Goal: Task Accomplishment & Management: Manage account settings

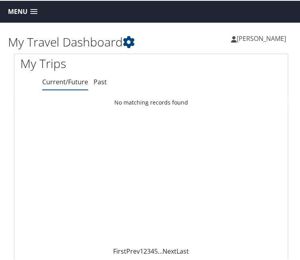
click at [239, 37] on span "[PERSON_NAME]" at bounding box center [261, 37] width 49 height 9
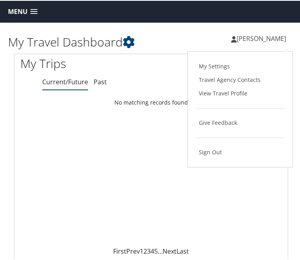
click at [14, 4] on link "Menu" at bounding box center [22, 10] width 37 height 13
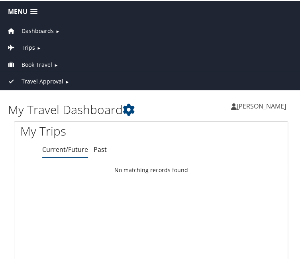
click at [34, 77] on span "Travel Approval" at bounding box center [43, 80] width 42 height 9
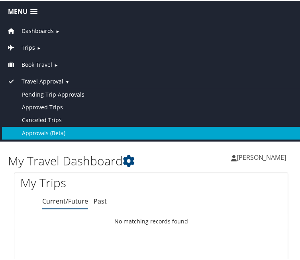
click at [44, 127] on link "Approvals (Beta)" at bounding box center [151, 132] width 298 height 13
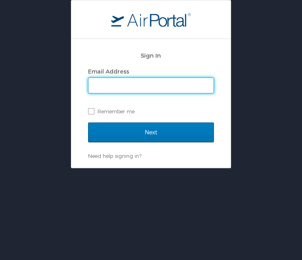
type input "lfleur@dcc.edu"
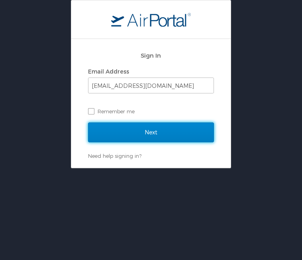
click at [160, 133] on input "Next" at bounding box center [151, 133] width 126 height 20
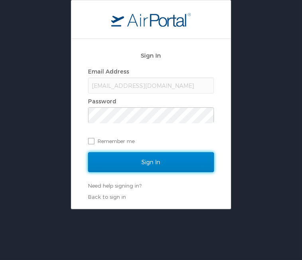
click at [147, 163] on input "Sign In" at bounding box center [151, 163] width 126 height 20
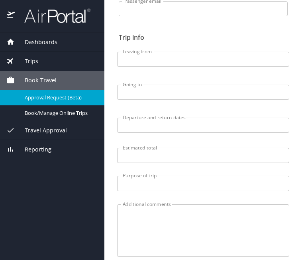
scroll to position [198, 0]
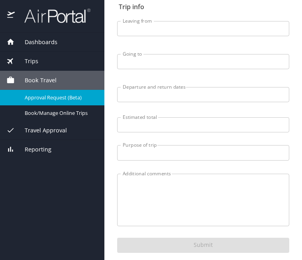
click at [27, 59] on span "Trips" at bounding box center [26, 61] width 23 height 9
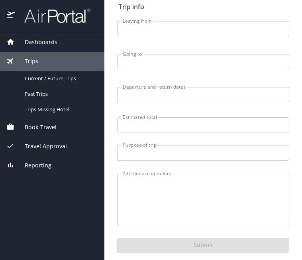
click at [34, 142] on span "Travel Approval" at bounding box center [41, 146] width 52 height 9
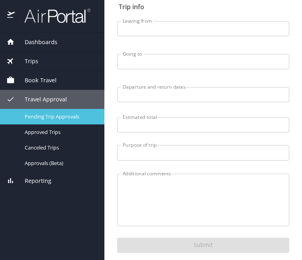
click at [41, 115] on span "Pending Trip Approvals" at bounding box center [60, 117] width 70 height 8
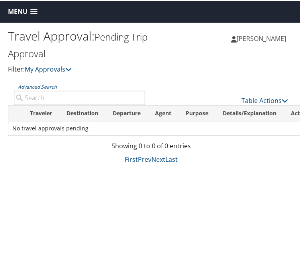
click at [288, 84] on div "Table Actions" at bounding box center [222, 93] width 143 height 23
click at [286, 97] on icon at bounding box center [285, 100] width 6 height 6
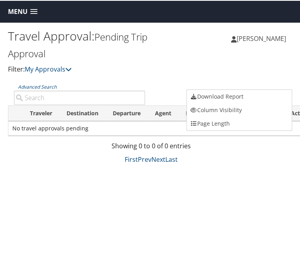
click at [204, 68] on div at bounding box center [151, 130] width 302 height 260
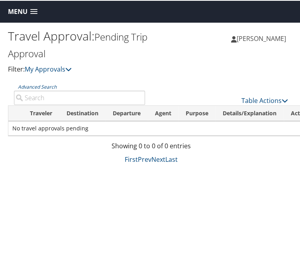
click at [39, 105] on th "Traveler" at bounding box center [41, 113] width 37 height 16
click at [81, 105] on th "Destination" at bounding box center [82, 113] width 46 height 16
click at [117, 105] on th "Departure" at bounding box center [127, 113] width 42 height 16
click at [151, 105] on th "Agent" at bounding box center [163, 113] width 31 height 16
click at [181, 105] on th "Purpose" at bounding box center [196, 113] width 37 height 16
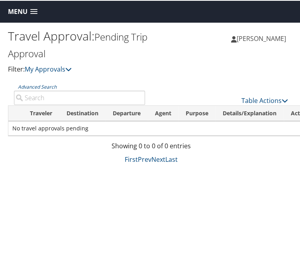
drag, startPoint x: 219, startPoint y: 94, endPoint x: 229, endPoint y: 96, distance: 10.0
click at [219, 105] on th "Details/Explanation" at bounding box center [249, 113] width 68 height 16
click at [37, 83] on link "Advanced Search" at bounding box center [37, 86] width 39 height 7
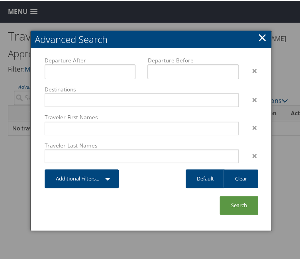
click at [264, 34] on link "×" at bounding box center [262, 37] width 9 height 16
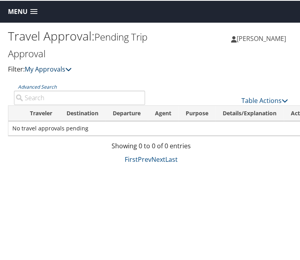
click at [35, 64] on link "My Approvals" at bounding box center [48, 68] width 47 height 9
click at [39, 83] on link "Advanced Search" at bounding box center [37, 86] width 39 height 7
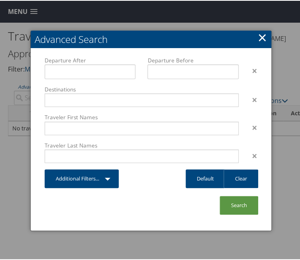
click at [262, 35] on link "×" at bounding box center [262, 37] width 9 height 16
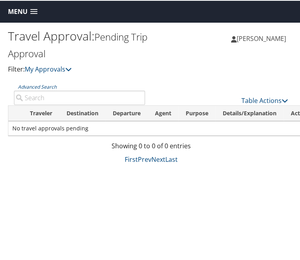
click at [33, 9] on span at bounding box center [33, 11] width 7 height 6
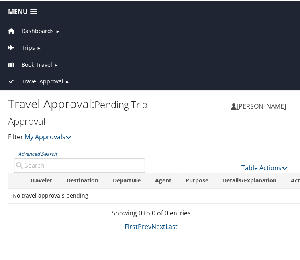
click at [56, 29] on span "►" at bounding box center [57, 30] width 4 height 6
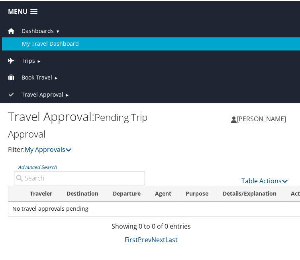
click at [55, 43] on link "My Travel Dashboard" at bounding box center [151, 43] width 298 height 13
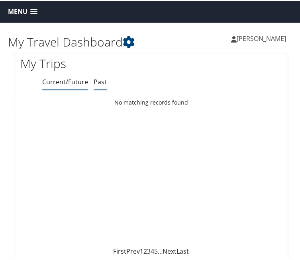
click at [94, 77] on link "Past" at bounding box center [100, 81] width 13 height 9
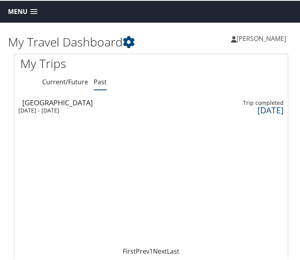
click at [22, 8] on span "Menu" at bounding box center [18, 11] width 20 height 8
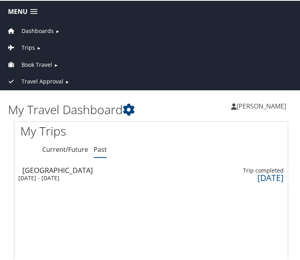
click at [39, 60] on span "Book Travel" at bounding box center [37, 64] width 31 height 9
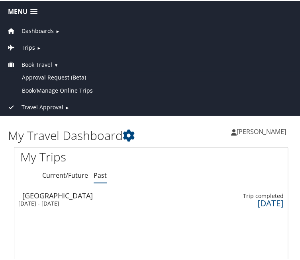
click at [65, 104] on span "►" at bounding box center [67, 107] width 4 height 6
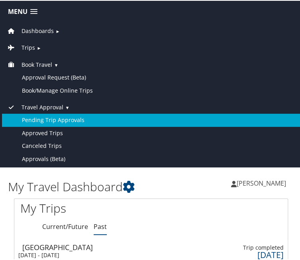
click at [53, 115] on link "Pending Trip Approvals" at bounding box center [151, 119] width 298 height 13
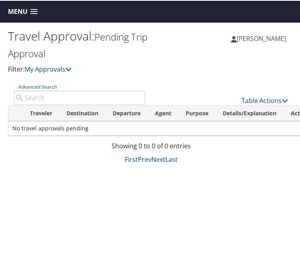
click at [29, 7] on link "Menu" at bounding box center [22, 10] width 37 height 13
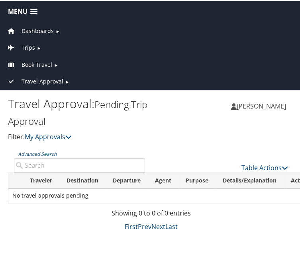
click at [65, 78] on span "►" at bounding box center [67, 81] width 4 height 6
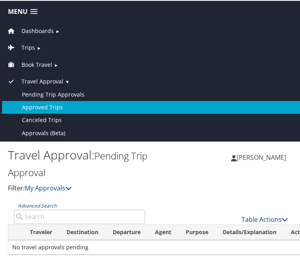
click at [51, 105] on link "Approved Trips" at bounding box center [151, 106] width 298 height 13
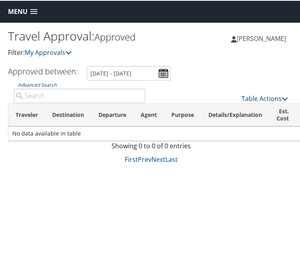
click at [214, 103] on th "Details/Explanation" at bounding box center [235, 114] width 68 height 23
click at [269, 103] on th "Est. Cost" at bounding box center [282, 114] width 27 height 23
click at [37, 81] on link "Advanced Search" at bounding box center [37, 84] width 39 height 7
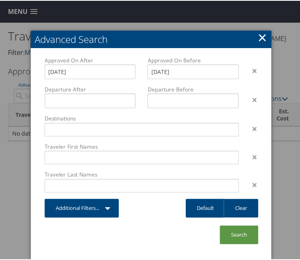
click at [262, 33] on link "×" at bounding box center [262, 37] width 9 height 16
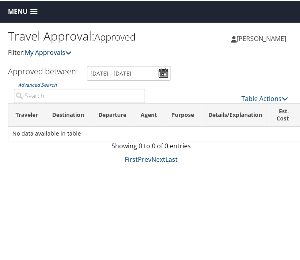
click at [65, 49] on icon at bounding box center [68, 52] width 6 height 6
click at [39, 81] on link "Advanced Search" at bounding box center [37, 84] width 39 height 7
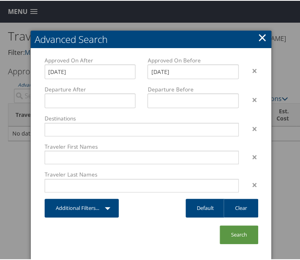
click at [262, 35] on link "×" at bounding box center [262, 37] width 9 height 16
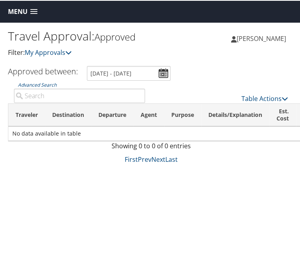
click at [28, 103] on th "Traveler" at bounding box center [26, 114] width 37 height 23
click at [53, 103] on th "Destination" at bounding box center [68, 114] width 46 height 23
click at [108, 103] on th "Departure" at bounding box center [112, 114] width 42 height 23
click at [133, 103] on th "Agent" at bounding box center [148, 114] width 31 height 23
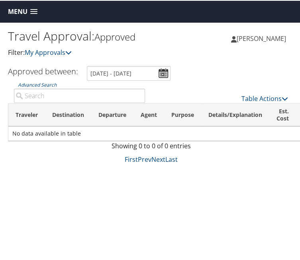
click at [136, 103] on th "Agent" at bounding box center [148, 114] width 31 height 23
click at [49, 47] on link "My Approvals" at bounding box center [48, 51] width 47 height 9
click at [65, 49] on icon at bounding box center [68, 52] width 6 height 6
click at [134, 103] on th "Agent" at bounding box center [148, 114] width 31 height 23
click at [169, 103] on th "Purpose" at bounding box center [182, 114] width 37 height 23
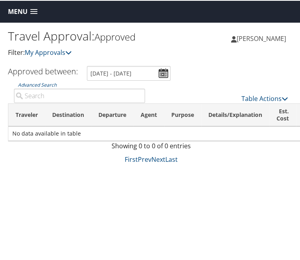
click at [35, 9] on span at bounding box center [33, 11] width 7 height 6
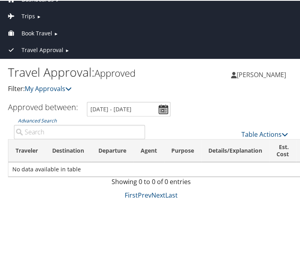
scroll to position [40, 0]
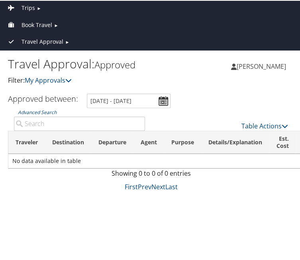
click at [66, 38] on span "►" at bounding box center [67, 41] width 4 height 6
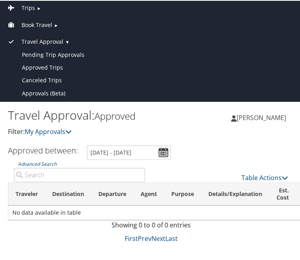
click at [54, 39] on span "Travel Approval" at bounding box center [43, 41] width 42 height 9
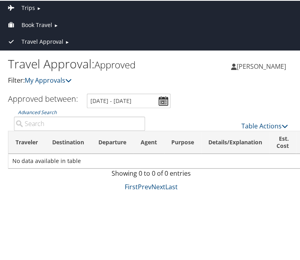
click at [54, 39] on span "Travel Approval" at bounding box center [43, 41] width 42 height 9
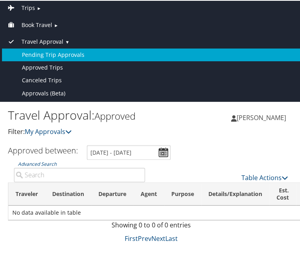
click at [52, 49] on link "Pending Trip Approvals" at bounding box center [151, 54] width 298 height 13
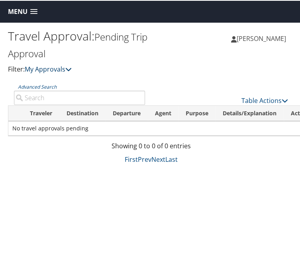
click at [65, 65] on icon at bounding box center [68, 68] width 6 height 6
click at [31, 11] on span at bounding box center [33, 11] width 7 height 6
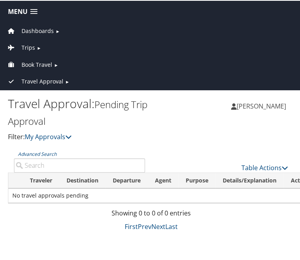
click at [50, 61] on span "Book Travel" at bounding box center [37, 64] width 31 height 9
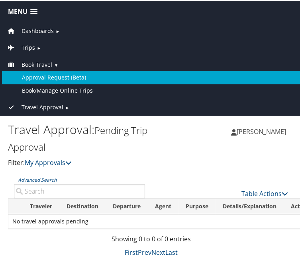
click at [62, 75] on link "Approval Request (Beta)" at bounding box center [151, 76] width 298 height 13
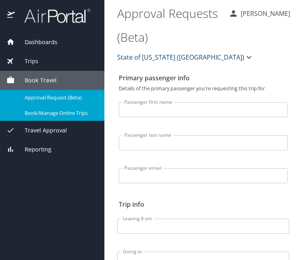
click at [60, 110] on span "Book/Manage Online Trips" at bounding box center [60, 114] width 70 height 8
click at [57, 91] on link "Approval Request (Beta)" at bounding box center [52, 98] width 104 height 16
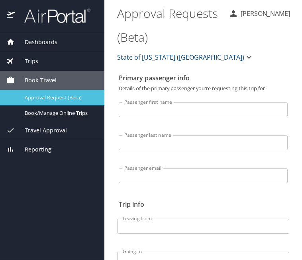
click at [57, 96] on span "Approval Request (Beta)" at bounding box center [60, 98] width 70 height 8
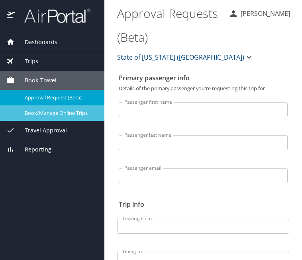
click at [55, 110] on span "Book/Manage Online Trips" at bounding box center [60, 114] width 70 height 8
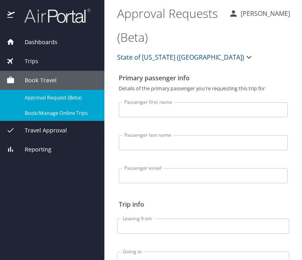
click at [23, 79] on span "Book Travel" at bounding box center [36, 80] width 42 height 9
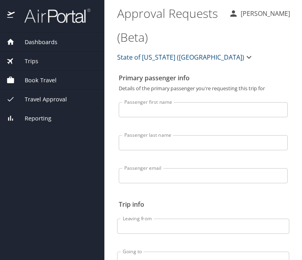
click at [20, 81] on span "Book Travel" at bounding box center [36, 80] width 42 height 9
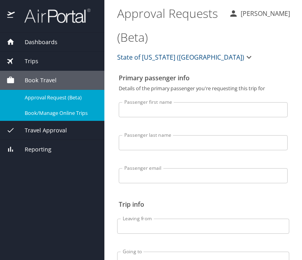
click at [27, 59] on span "Trips" at bounding box center [26, 61] width 23 height 9
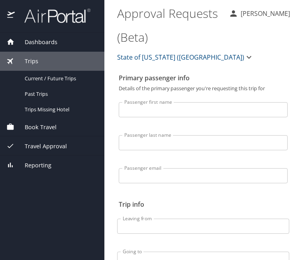
click at [38, 36] on div "Dashboards" at bounding box center [52, 42] width 104 height 19
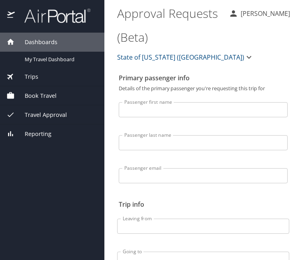
click at [25, 75] on span "Trips" at bounding box center [26, 76] width 23 height 9
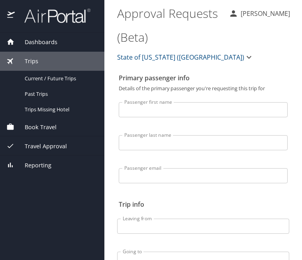
click at [31, 42] on span "Dashboards" at bounding box center [36, 42] width 43 height 9
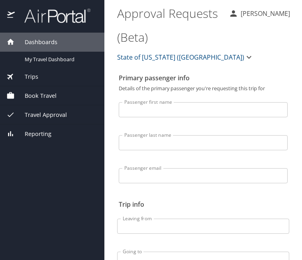
click at [270, 18] on p "[PERSON_NAME]" at bounding box center [264, 14] width 52 height 10
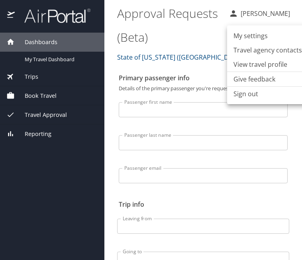
click at [33, 92] on div at bounding box center [151, 130] width 302 height 260
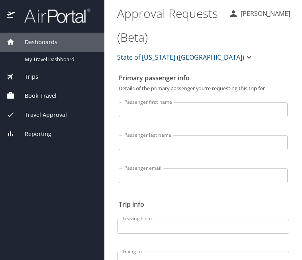
click at [35, 94] on span "Book Travel" at bounding box center [36, 96] width 42 height 9
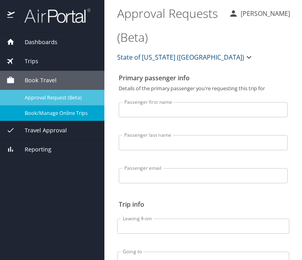
click at [52, 96] on span "Approval Request (Beta)" at bounding box center [60, 98] width 70 height 8
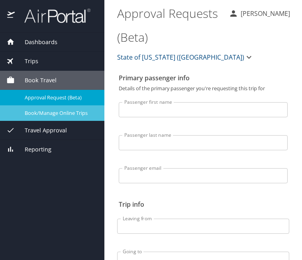
click at [47, 111] on span "Book/Manage Online Trips" at bounding box center [60, 114] width 70 height 8
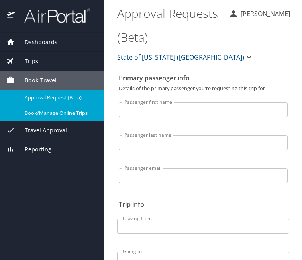
click at [39, 78] on span "Book Travel" at bounding box center [36, 80] width 42 height 9
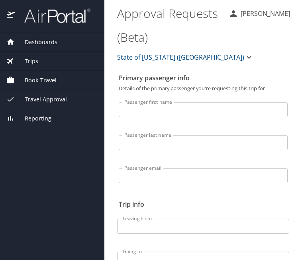
click at [39, 78] on span "Book Travel" at bounding box center [36, 80] width 42 height 9
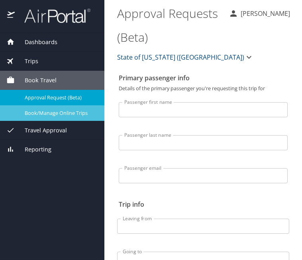
click at [47, 110] on span "Book/Manage Online Trips" at bounding box center [60, 114] width 70 height 8
